Goal: Communication & Community: Answer question/provide support

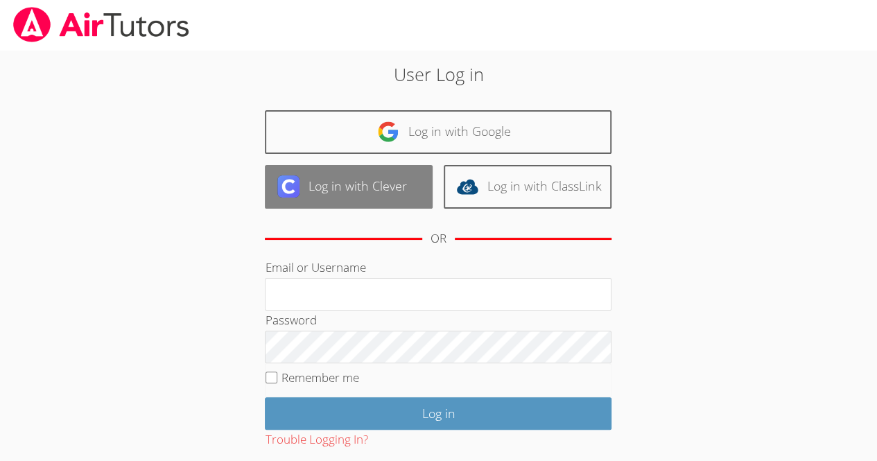
click at [393, 178] on link "Log in with Clever" at bounding box center [349, 187] width 168 height 44
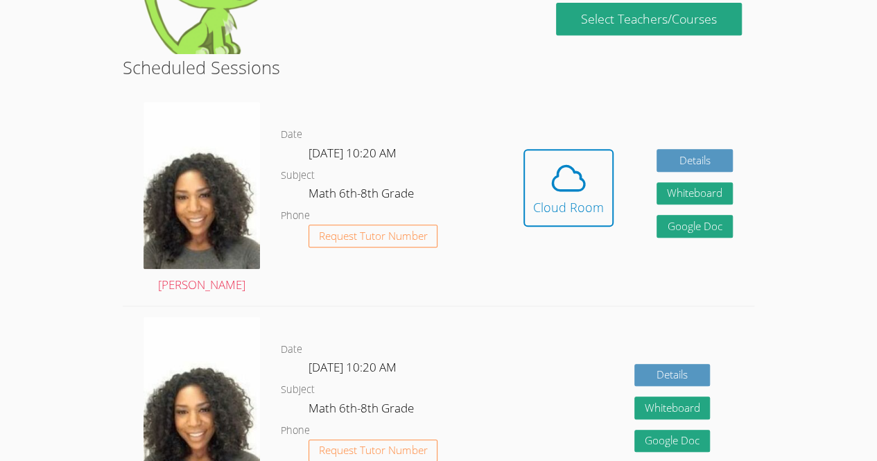
scroll to position [310, 0]
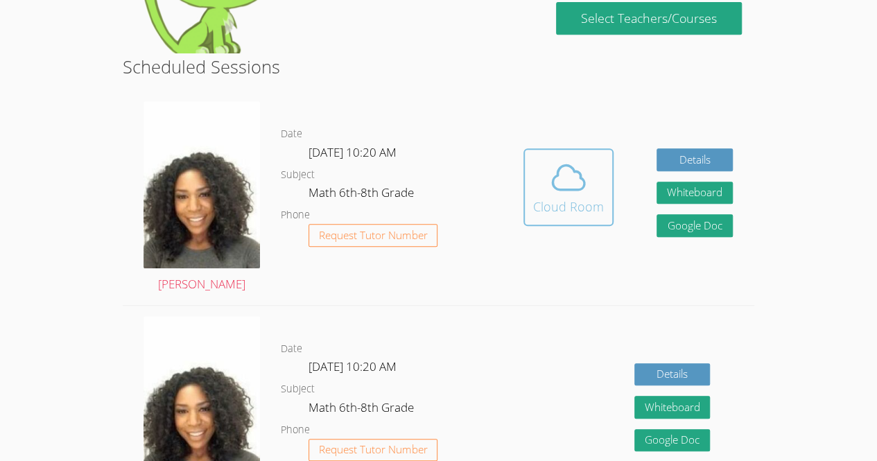
click at [558, 207] on div "Cloud Room" at bounding box center [568, 206] width 71 height 19
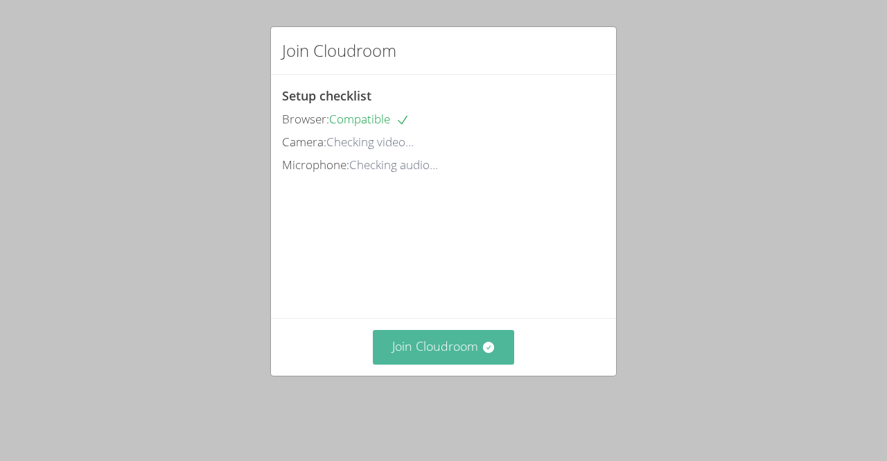
click at [465, 364] on button "Join Cloudroom" at bounding box center [444, 347] width 142 height 34
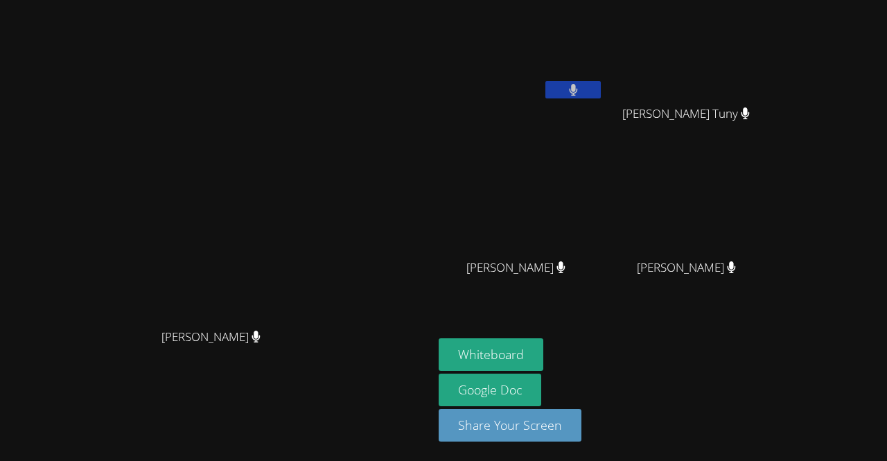
click at [428, 377] on div "[PERSON_NAME]" at bounding box center [217, 349] width 422 height 55
click at [544, 360] on button "Whiteboard" at bounding box center [491, 354] width 105 height 33
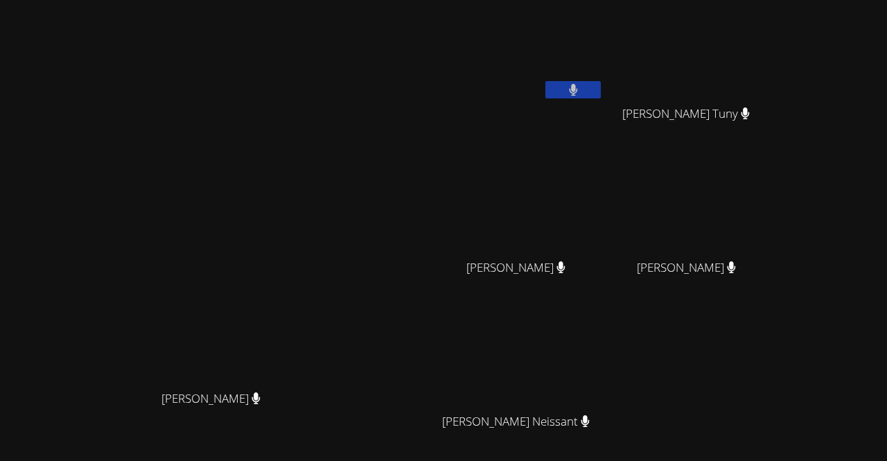
click at [726, 206] on video at bounding box center [691, 205] width 165 height 93
click at [726, 207] on video at bounding box center [691, 205] width 165 height 93
click at [589, 422] on icon at bounding box center [585, 421] width 8 height 12
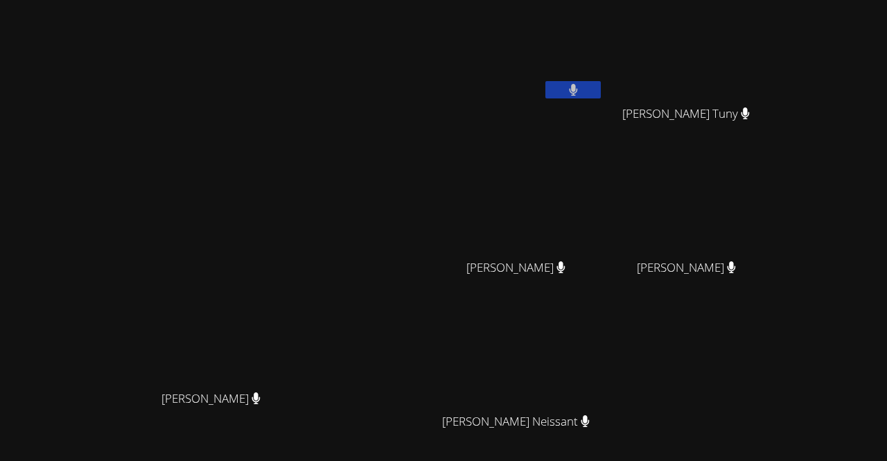
click at [589, 422] on icon at bounding box center [585, 421] width 8 height 12
click at [604, 376] on video at bounding box center [521, 359] width 165 height 93
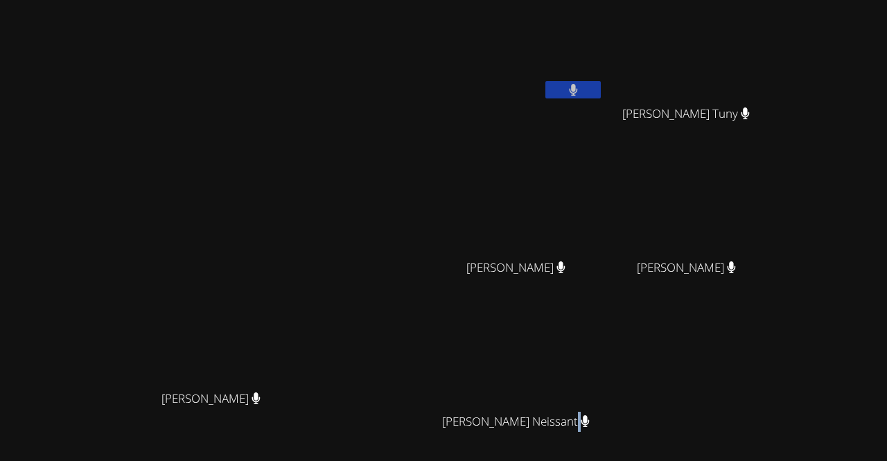
click at [604, 376] on video at bounding box center [521, 359] width 165 height 93
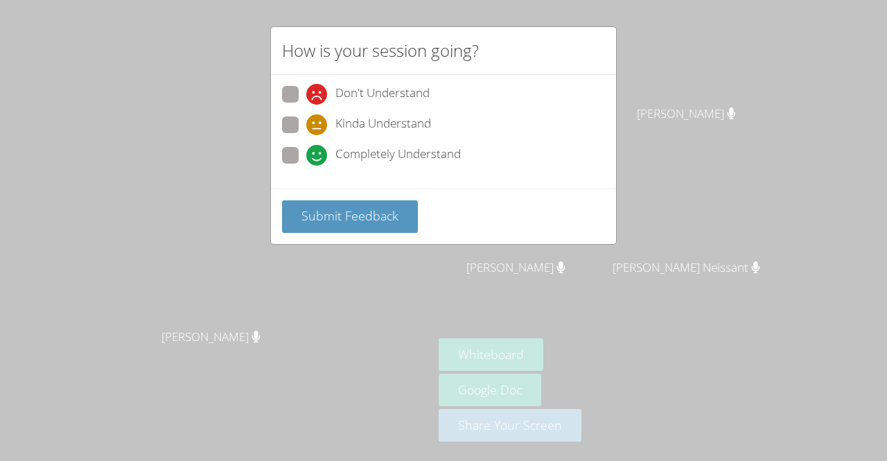
click at [320, 157] on icon at bounding box center [316, 155] width 21 height 21
click at [318, 157] on input "Completely Understand" at bounding box center [312, 153] width 12 height 12
radio input "true"
click at [320, 119] on icon at bounding box center [316, 124] width 21 height 21
click at [318, 119] on input "Kinda Understand" at bounding box center [312, 122] width 12 height 12
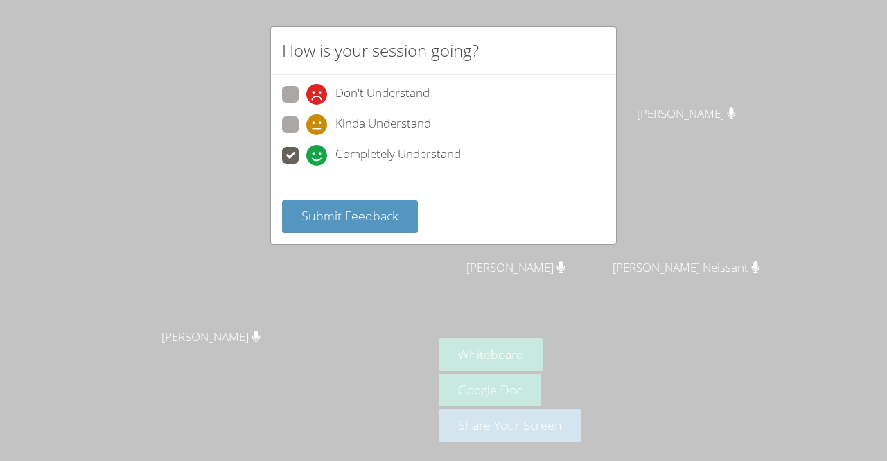
radio input "true"
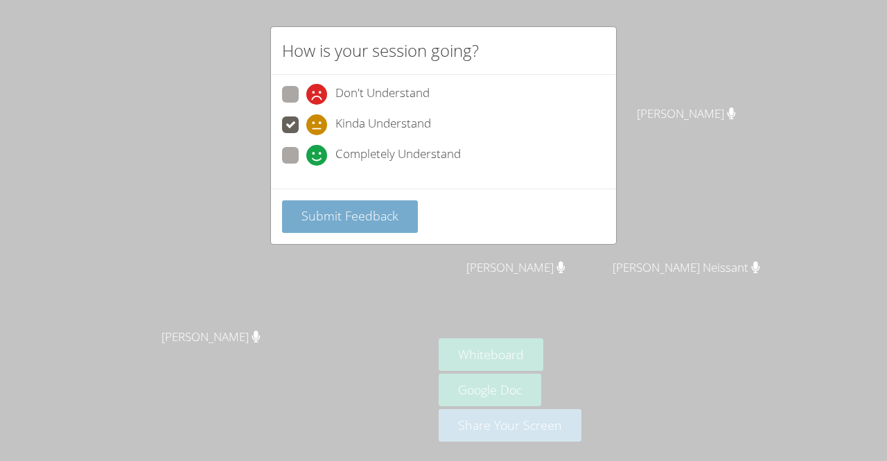
click at [331, 212] on span "Submit Feedback" at bounding box center [350, 215] width 97 height 17
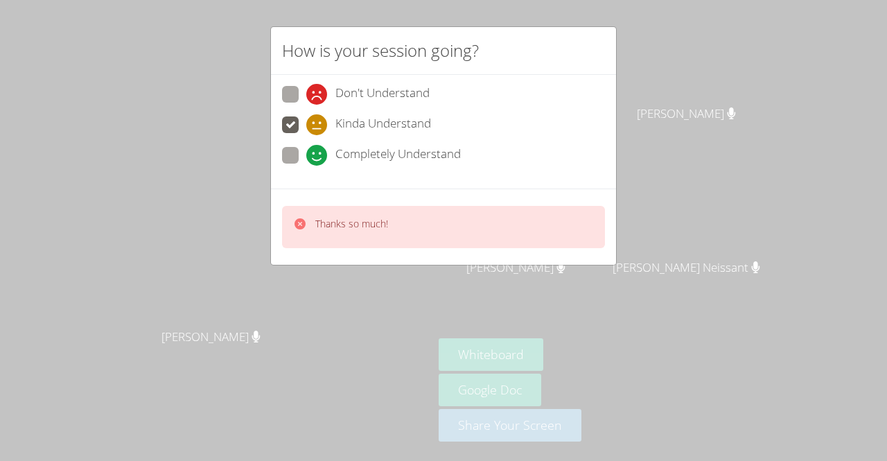
click at [331, 212] on div "Thanks so much!" at bounding box center [443, 227] width 323 height 42
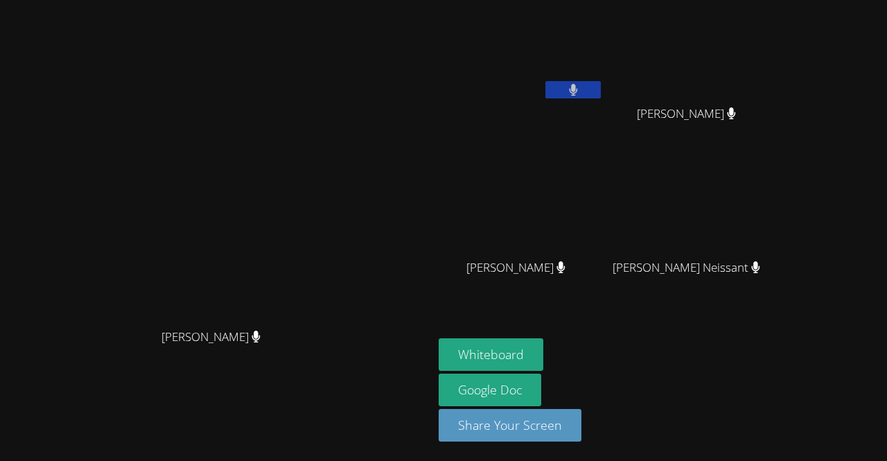
click at [321, 300] on video at bounding box center [217, 203] width 208 height 238
click at [557, 218] on video at bounding box center [521, 205] width 165 height 93
